Goal: Navigation & Orientation: Find specific page/section

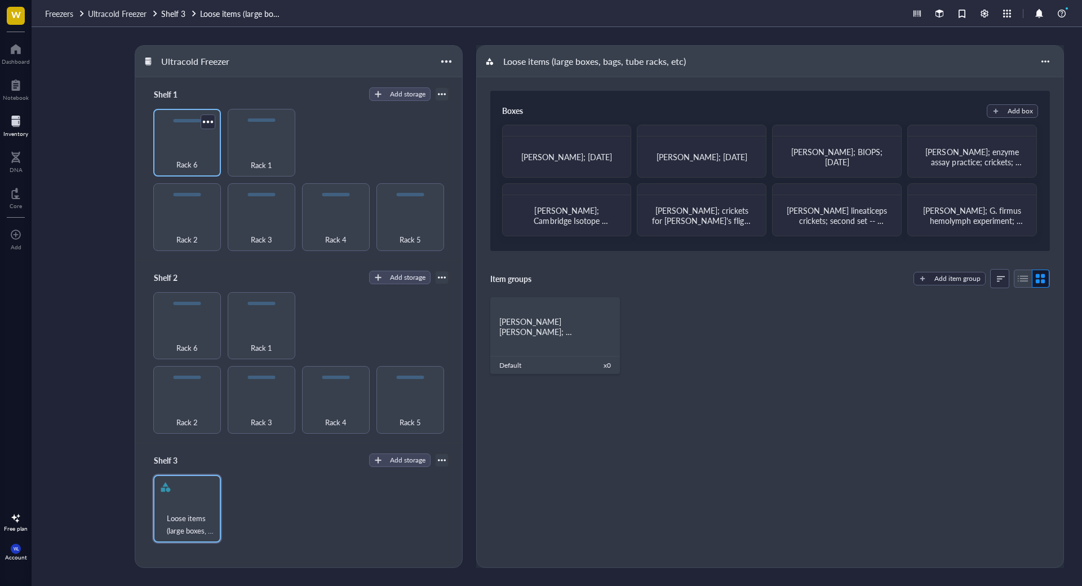
click at [194, 144] on div "Rack 6" at bounding box center [187, 143] width 68 height 68
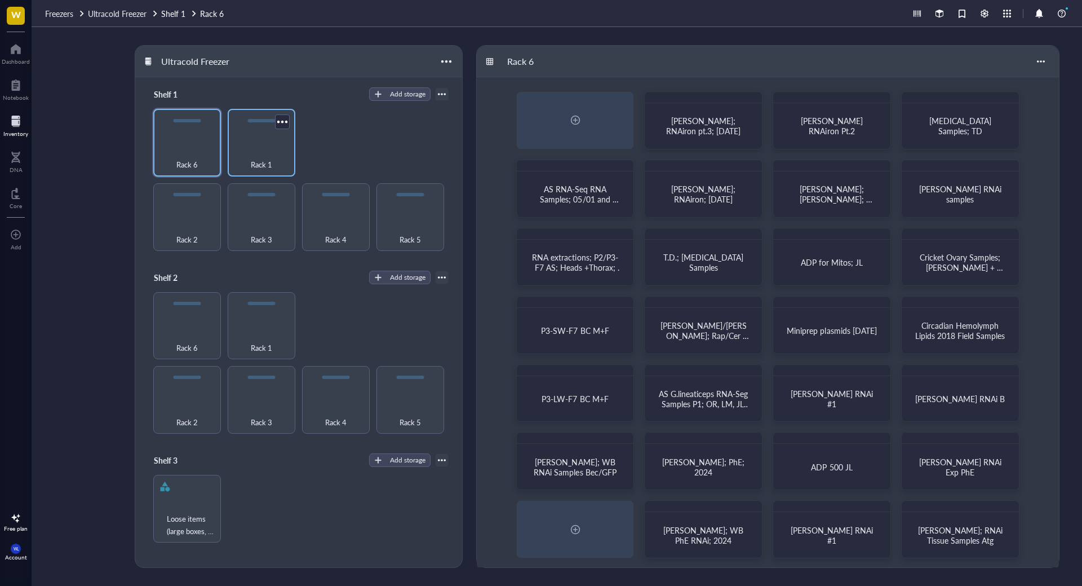
click at [264, 151] on div "Rack 1" at bounding box center [261, 158] width 56 height 25
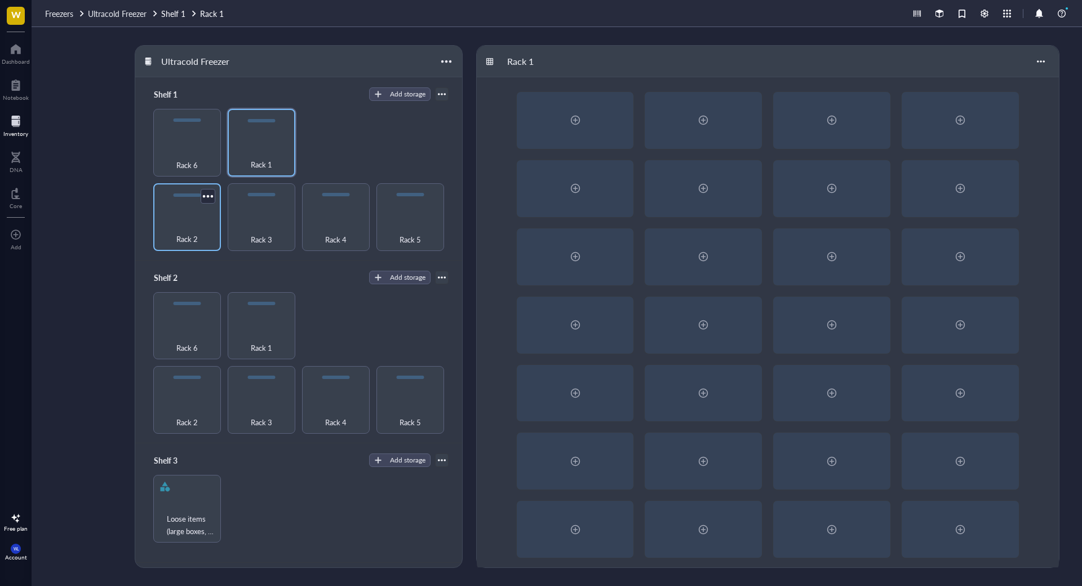
click at [188, 210] on div "Rack 2" at bounding box center [187, 217] width 68 height 68
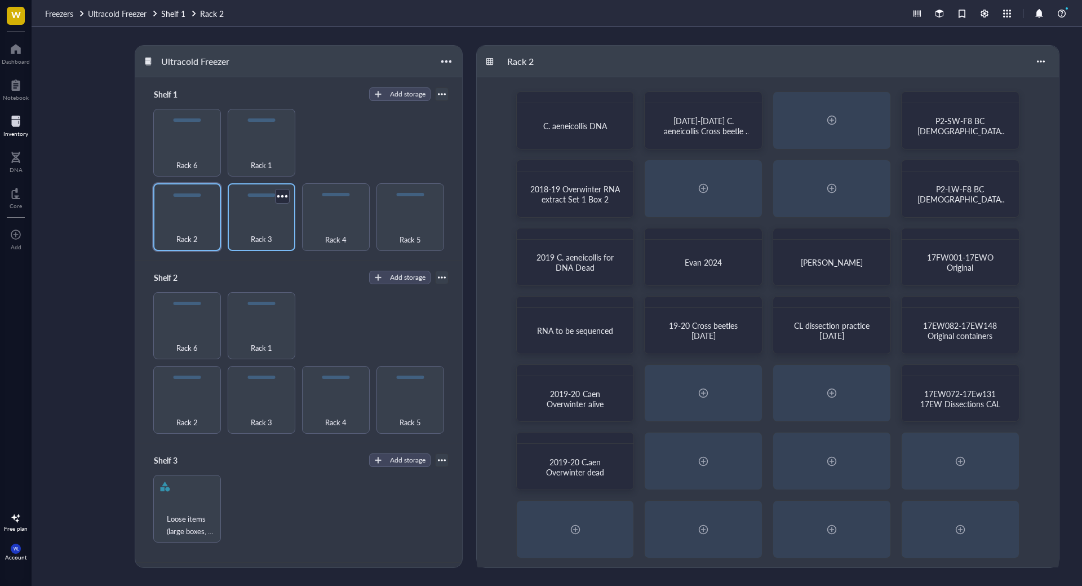
click at [246, 222] on div "Rack 3" at bounding box center [261, 232] width 56 height 25
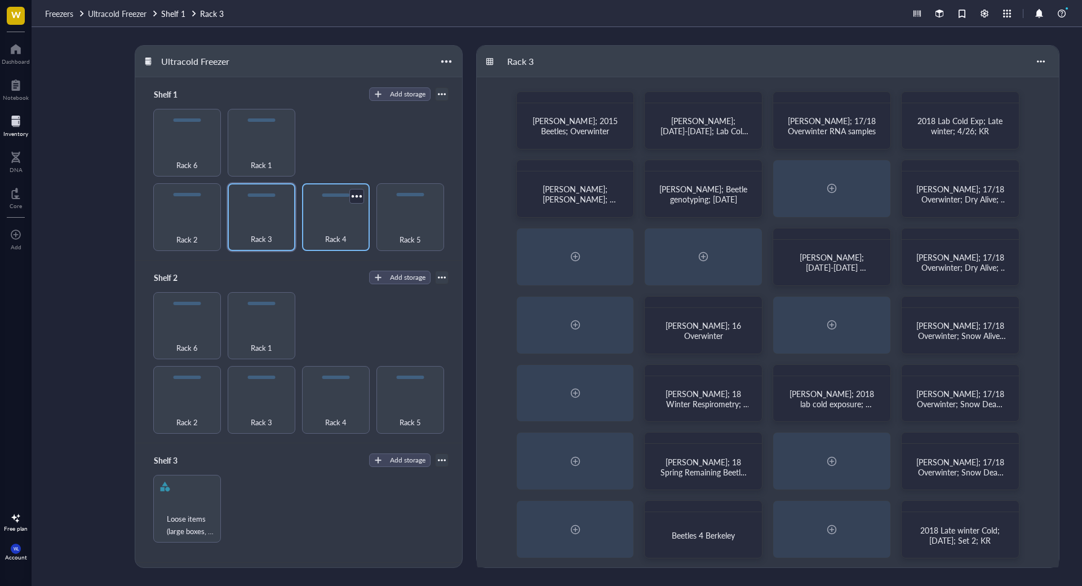
click at [348, 222] on div "Rack 4" at bounding box center [336, 232] width 56 height 25
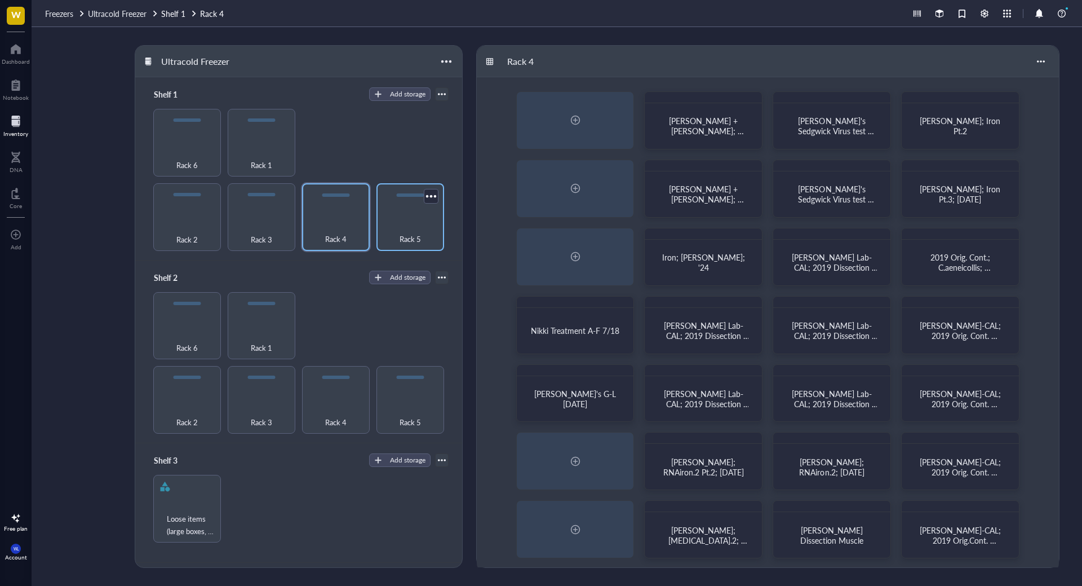
click at [424, 222] on div "Rack 5" at bounding box center [410, 232] width 56 height 25
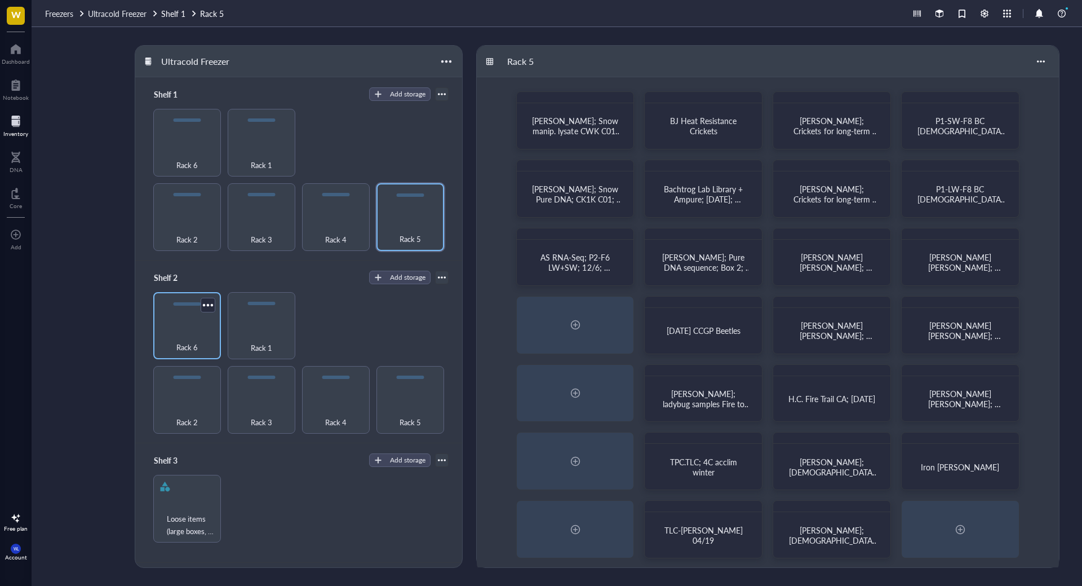
click at [193, 332] on div "Rack 6" at bounding box center [187, 341] width 56 height 25
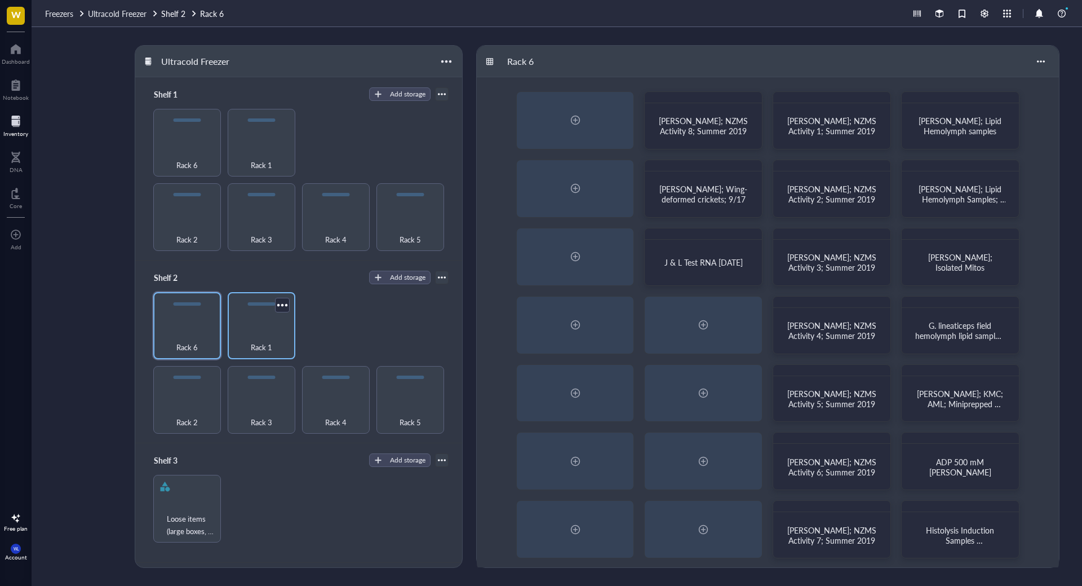
click at [278, 343] on div "Rack 1" at bounding box center [261, 341] width 56 height 25
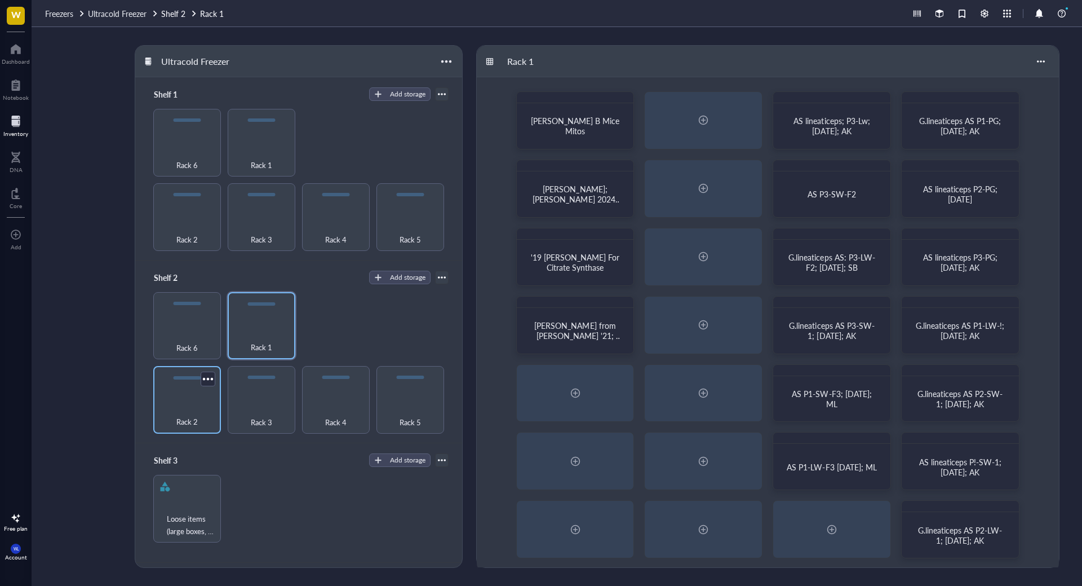
click at [186, 409] on div "Rack 2" at bounding box center [187, 415] width 56 height 25
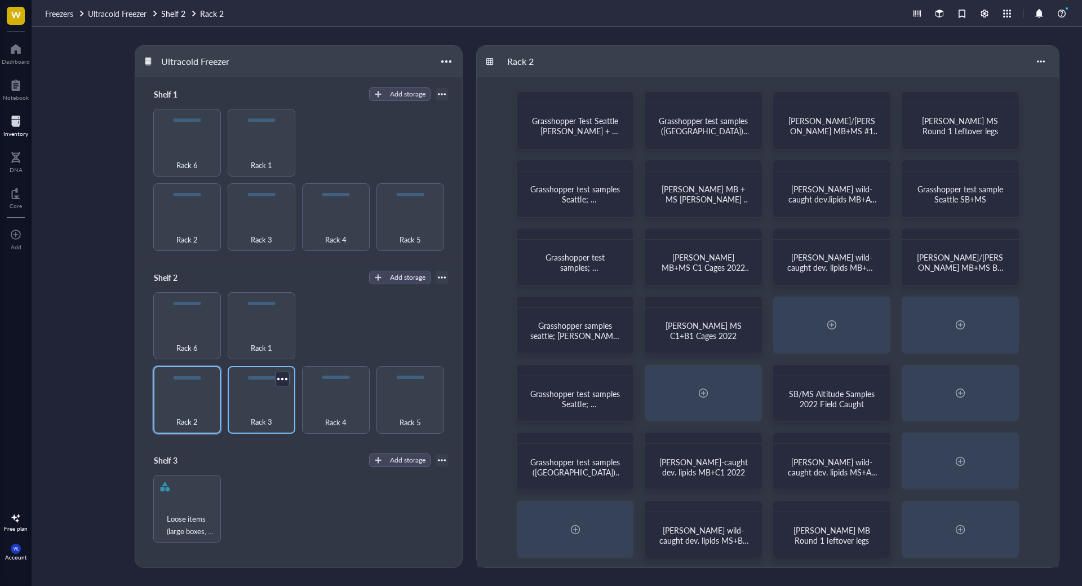
click at [265, 410] on div "Rack 3" at bounding box center [261, 415] width 56 height 25
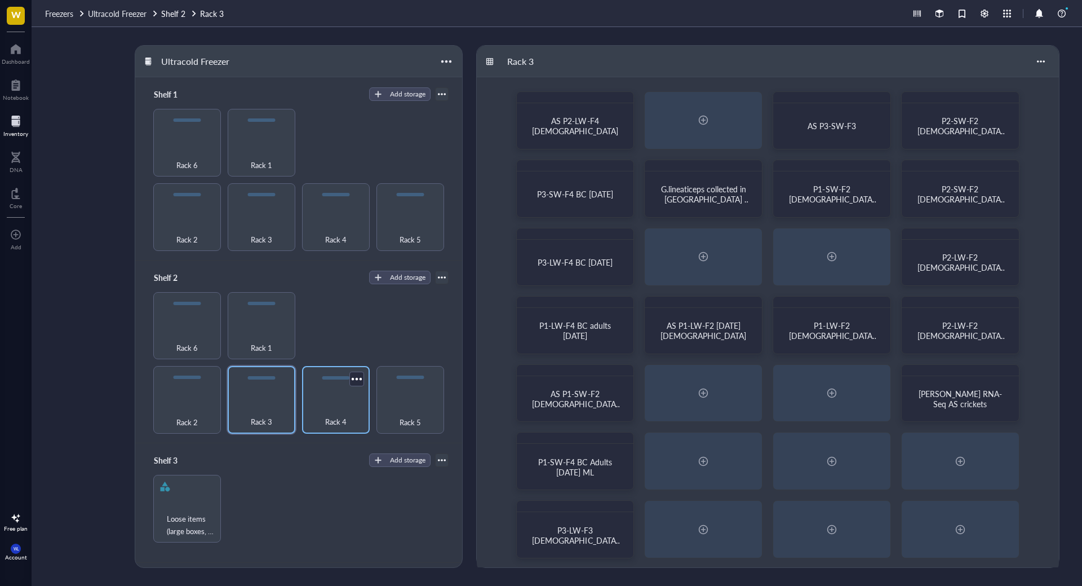
click at [349, 410] on div "Rack 4" at bounding box center [336, 415] width 56 height 25
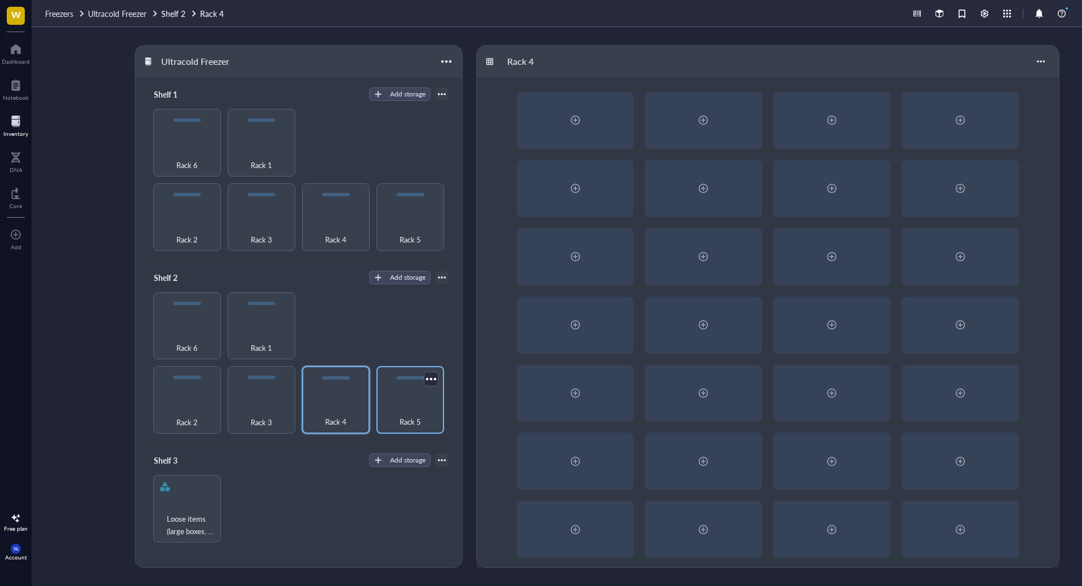
click at [408, 410] on div "Rack 5" at bounding box center [410, 415] width 56 height 25
